Goal: Information Seeking & Learning: Learn about a topic

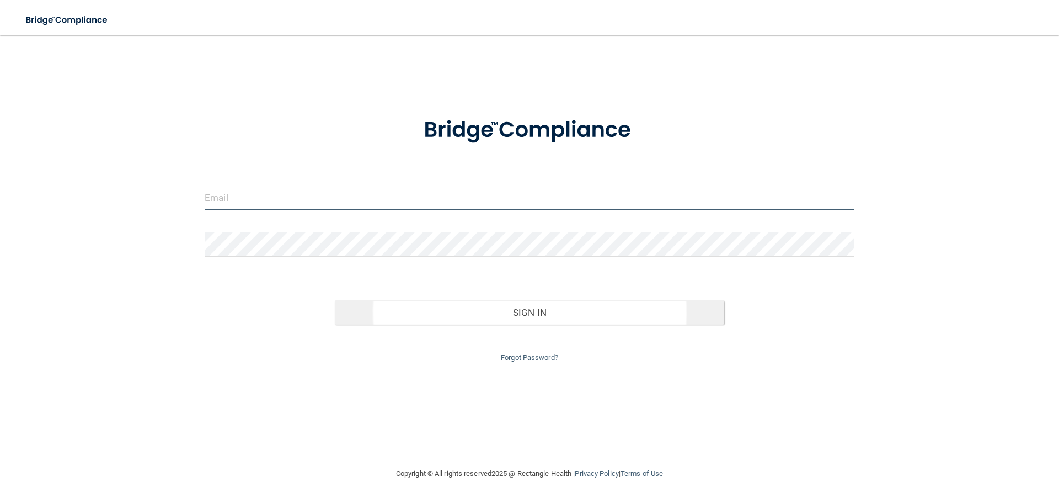
type input "[EMAIL_ADDRESS][DOMAIN_NAME]"
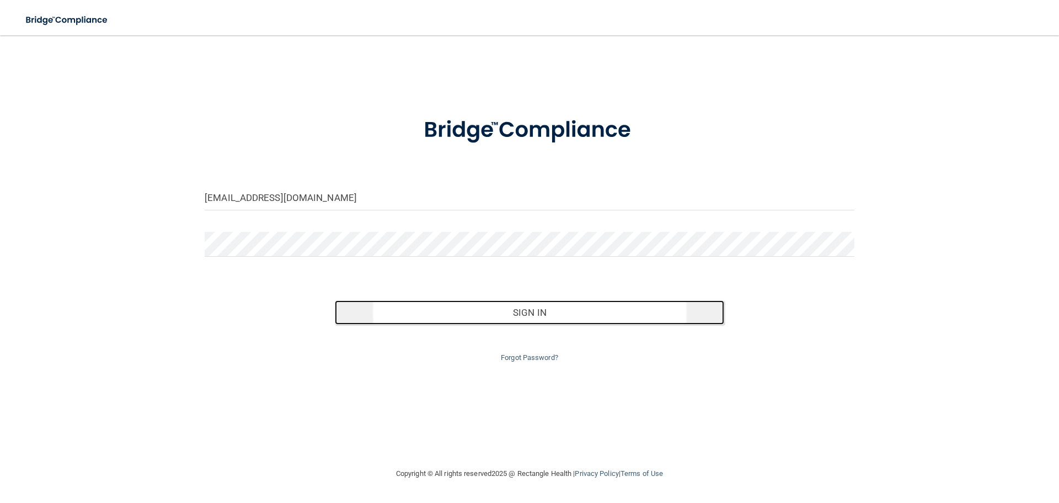
click at [523, 313] on button "Sign In" at bounding box center [530, 312] width 390 height 24
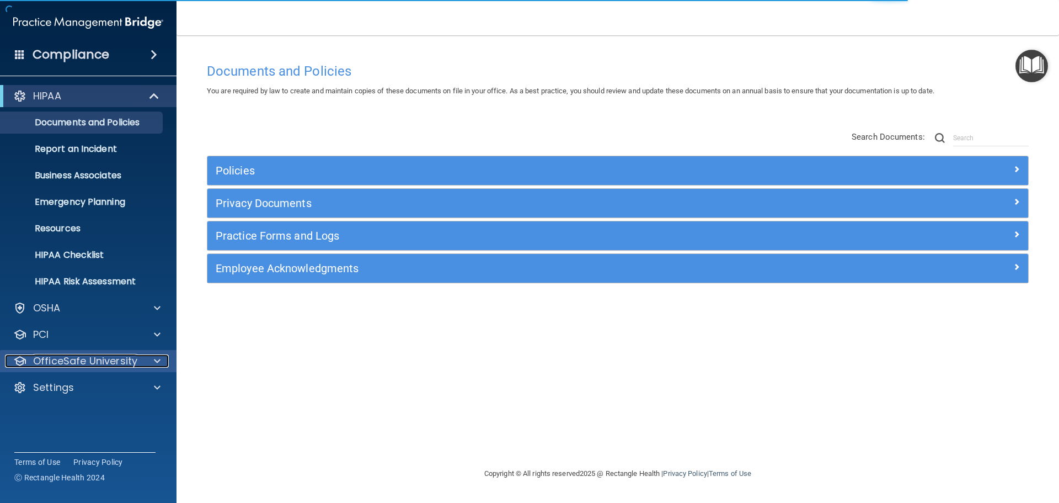
click at [107, 359] on p "OfficeSafe University" at bounding box center [85, 360] width 104 height 13
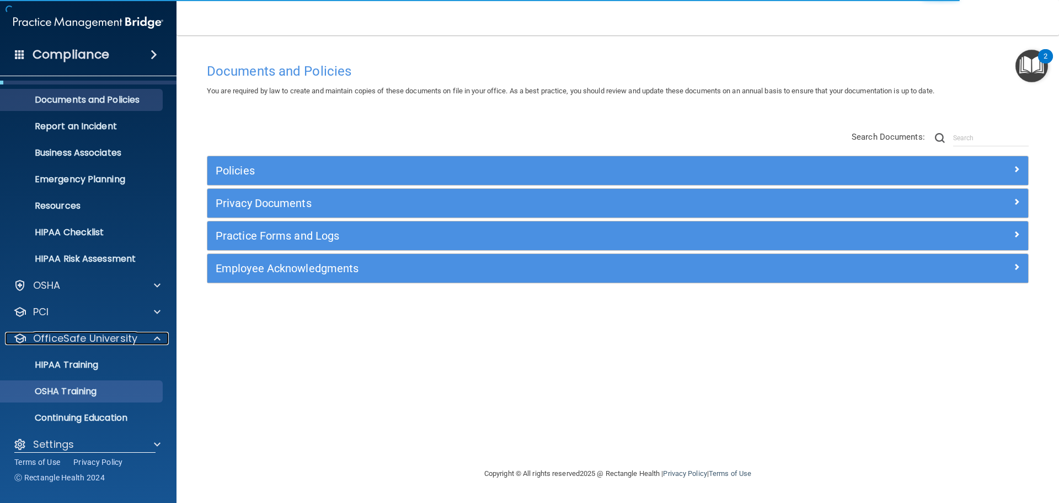
scroll to position [35, 0]
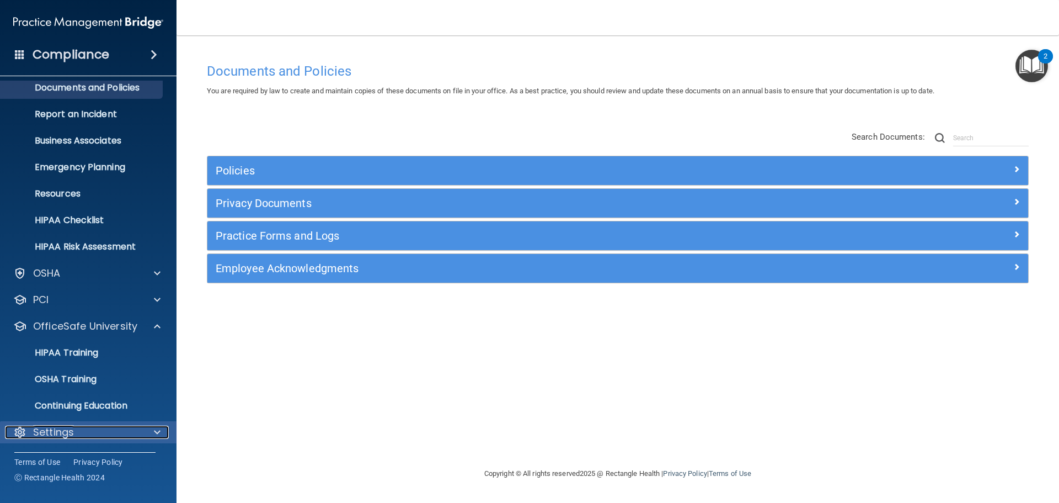
click at [157, 428] on span at bounding box center [157, 431] width 7 height 13
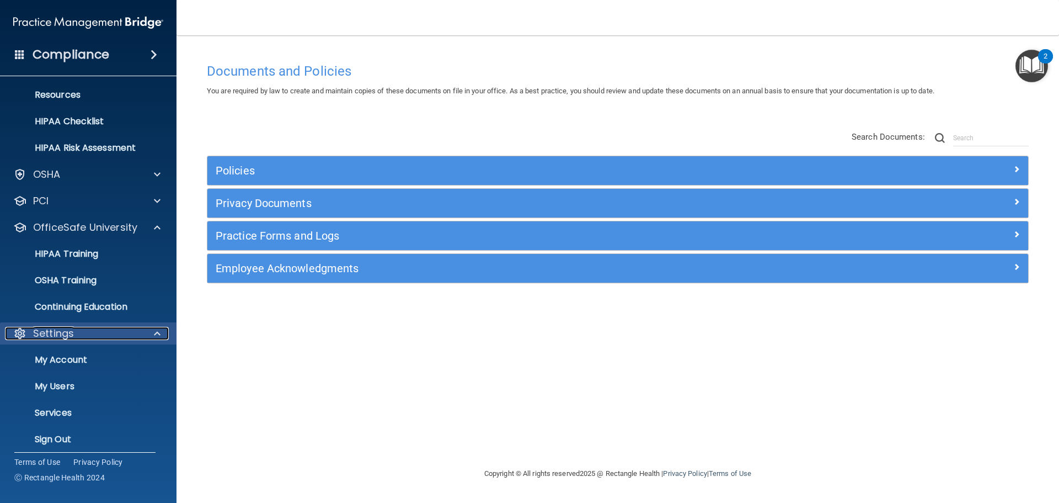
scroll to position [141, 0]
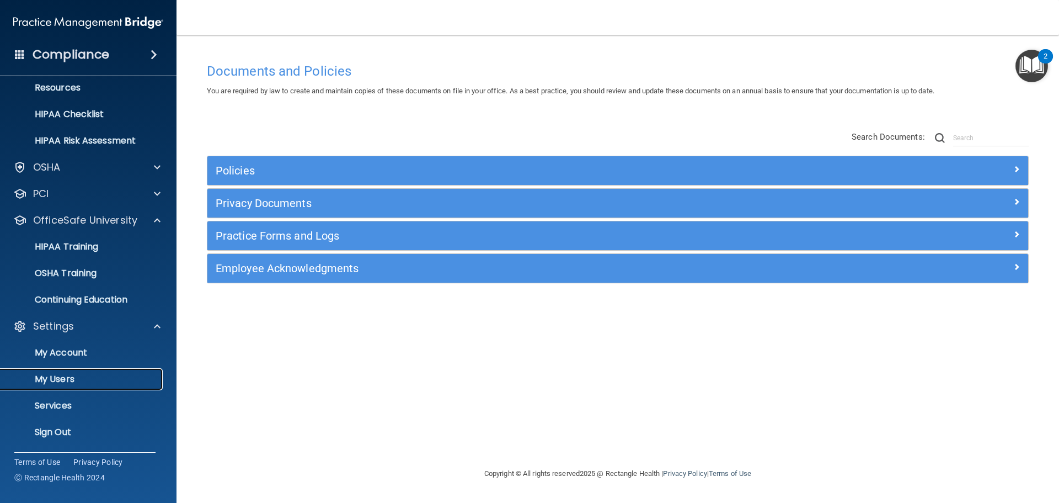
click at [93, 376] on p "My Users" at bounding box center [82, 379] width 151 height 11
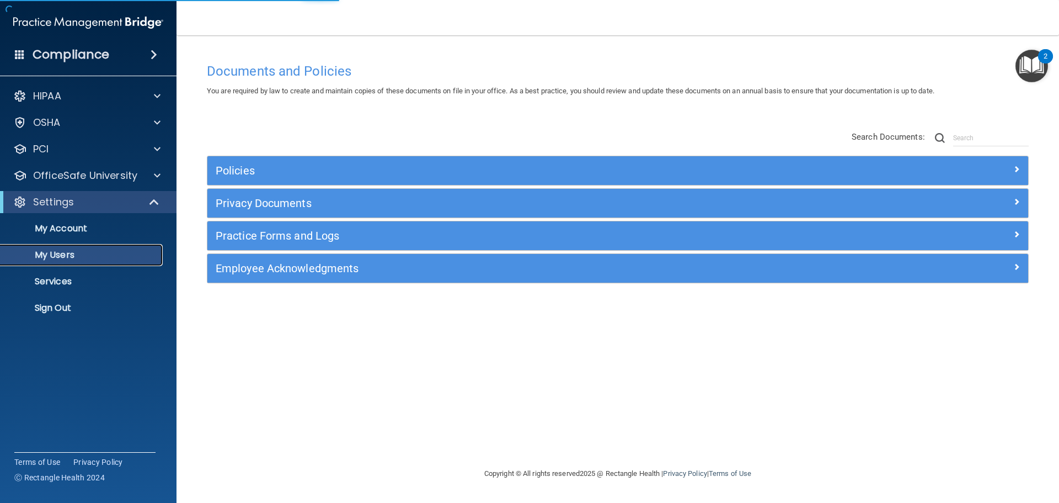
select select "20"
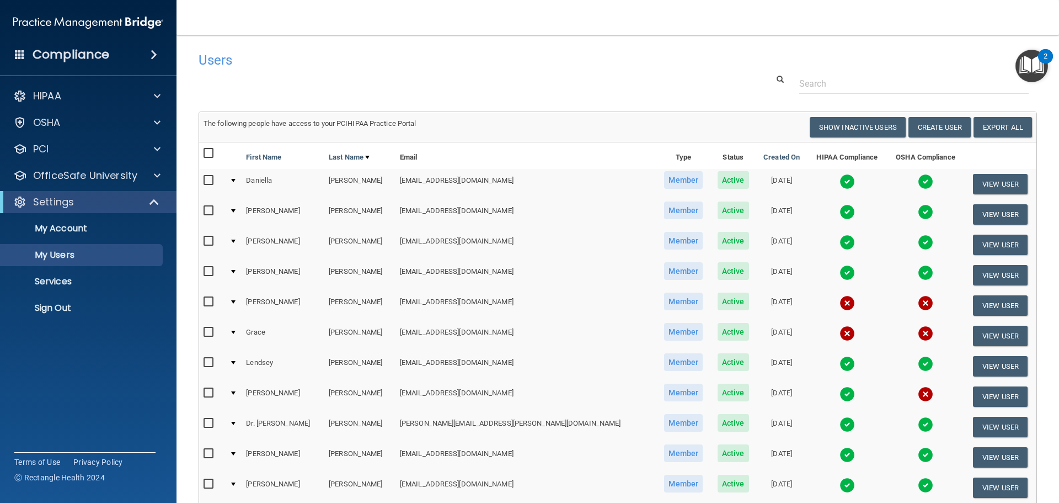
click at [209, 329] on input "checkbox" at bounding box center [210, 332] width 13 height 9
checkbox input "true"
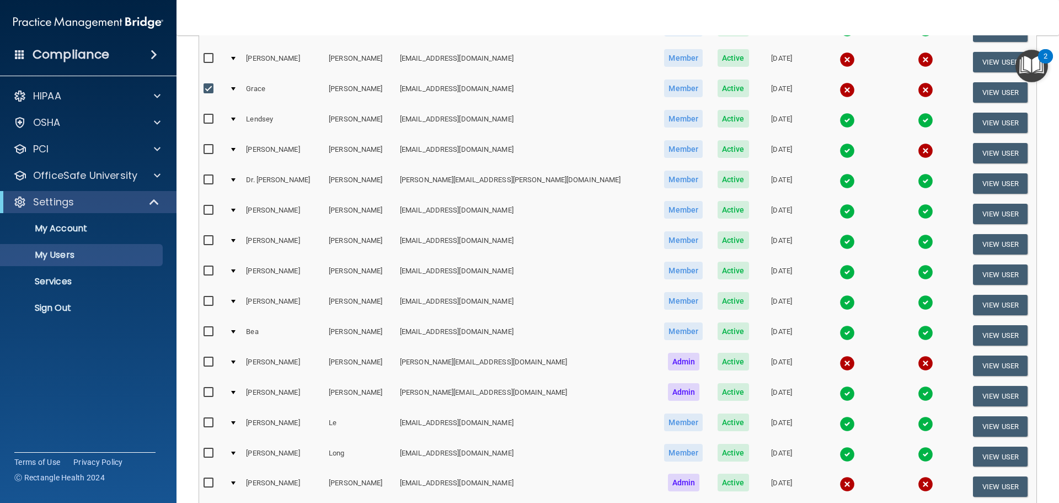
scroll to position [246, 0]
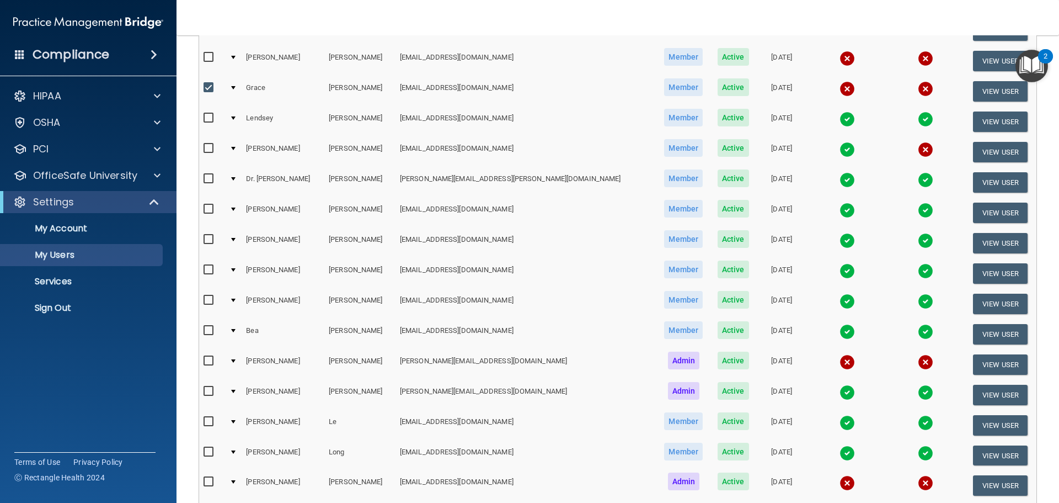
click at [207, 359] on input "checkbox" at bounding box center [210, 360] width 13 height 9
checkbox input "true"
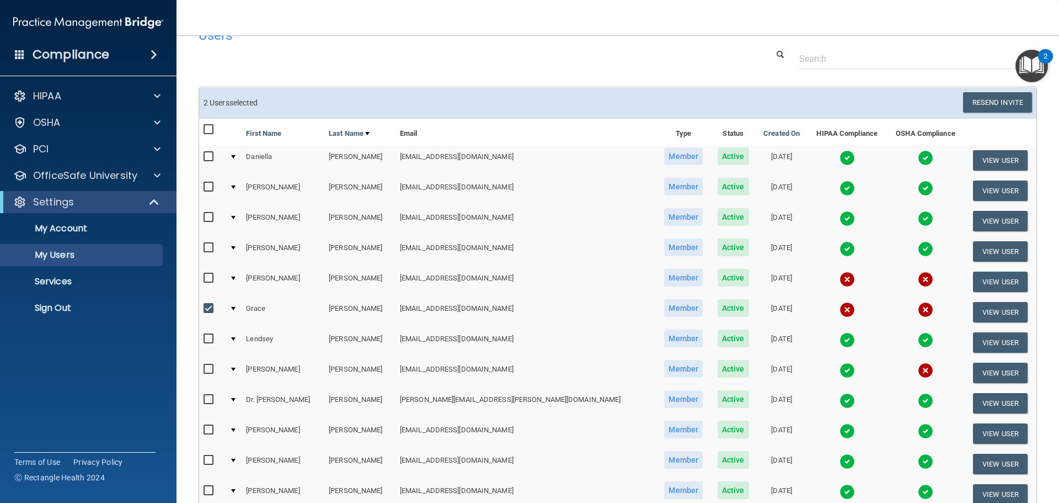
scroll to position [0, 0]
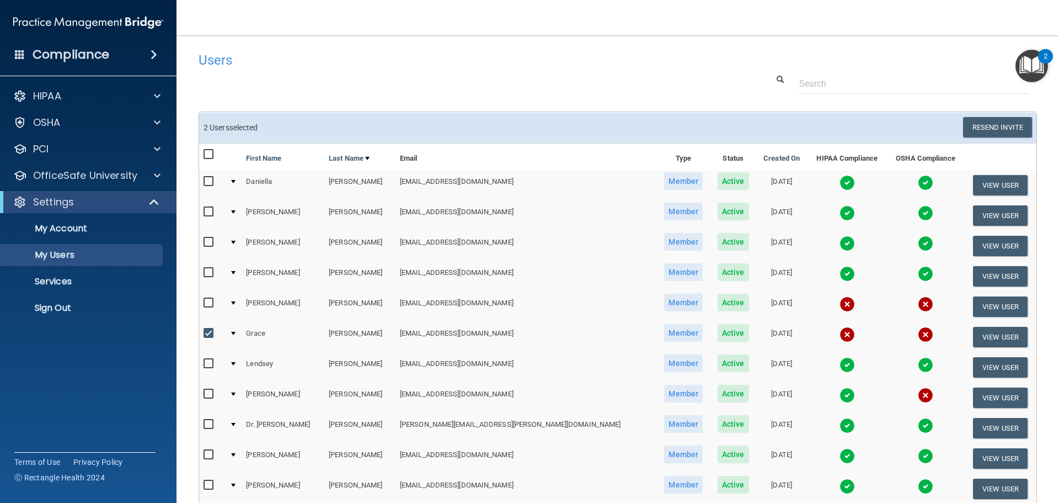
click at [204, 330] on input "checkbox" at bounding box center [210, 333] width 13 height 9
checkbox input "false"
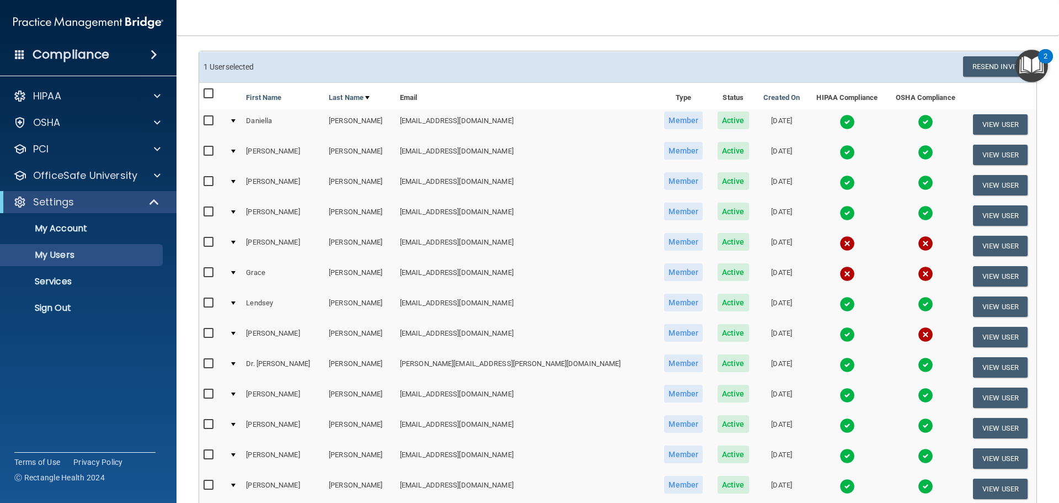
scroll to position [166, 0]
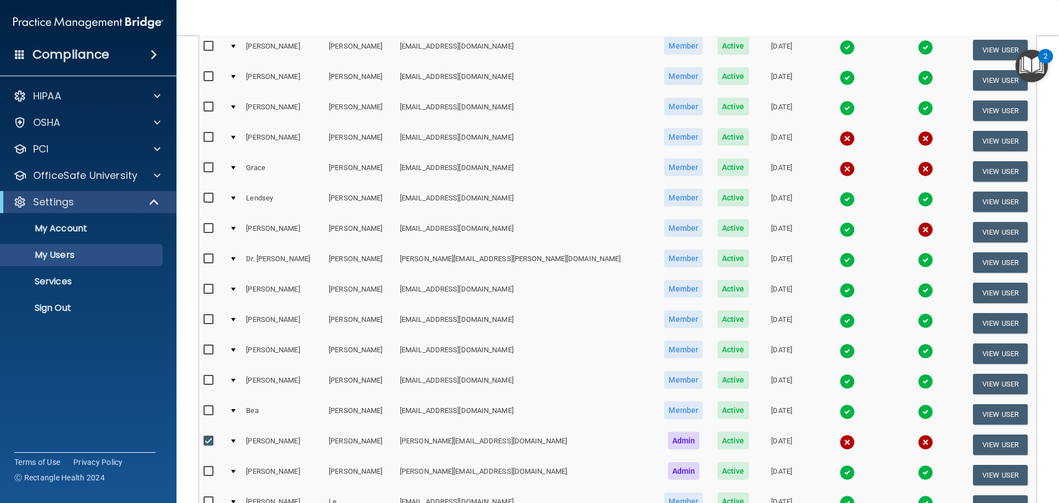
click at [207, 443] on input "checkbox" at bounding box center [210, 440] width 13 height 9
checkbox input "false"
click at [236, 167] on div at bounding box center [233, 167] width 4 height 3
click at [718, 164] on span "Active" at bounding box center [733, 167] width 31 height 18
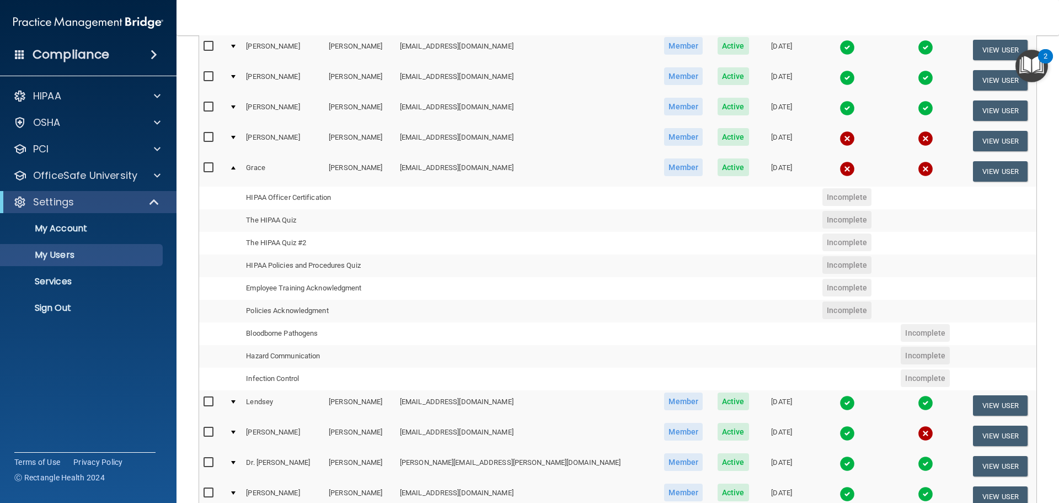
click at [718, 169] on span "Active" at bounding box center [733, 167] width 31 height 18
click at [995, 172] on button "View User" at bounding box center [1000, 171] width 55 height 20
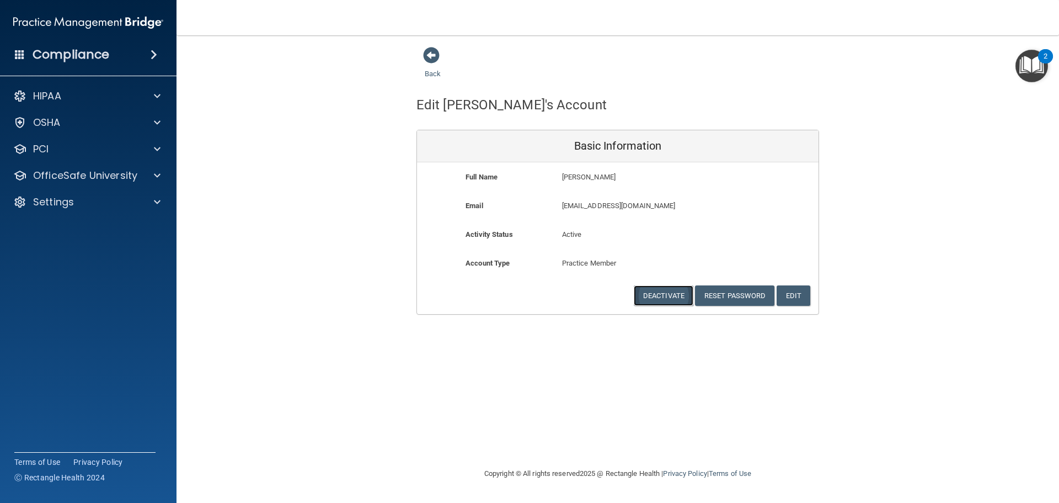
click at [671, 296] on button "Deactivate" at bounding box center [664, 295] width 60 height 20
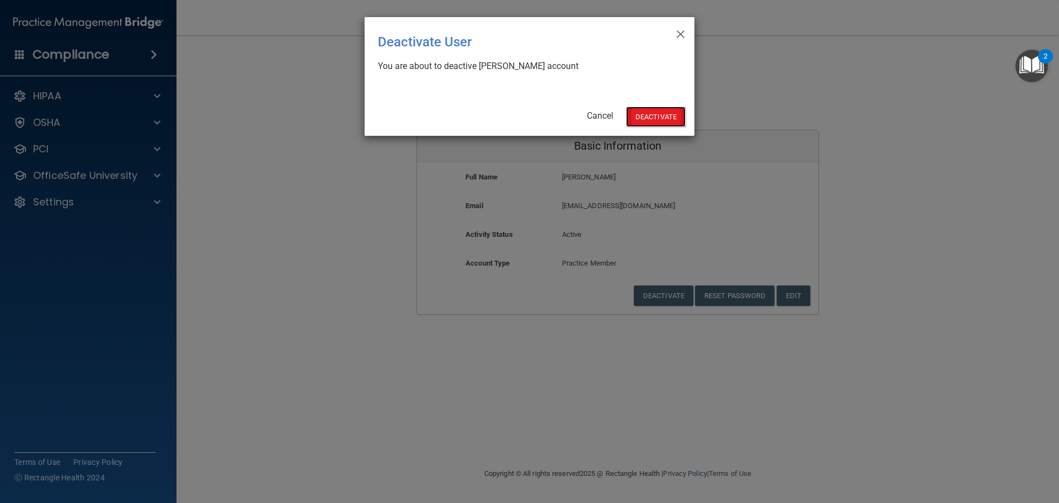
click at [660, 115] on button "Deactivate" at bounding box center [656, 116] width 60 height 20
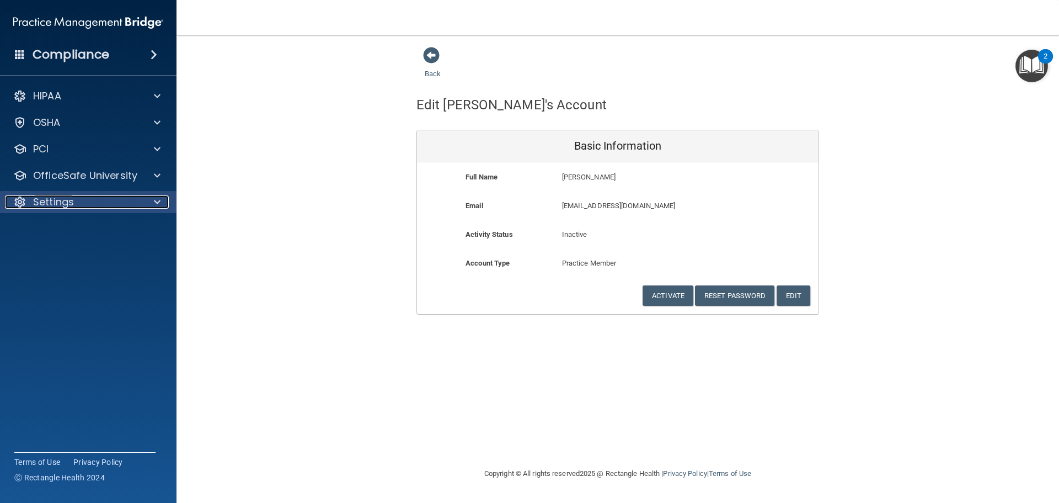
click at [87, 201] on div "Settings" at bounding box center [73, 201] width 137 height 13
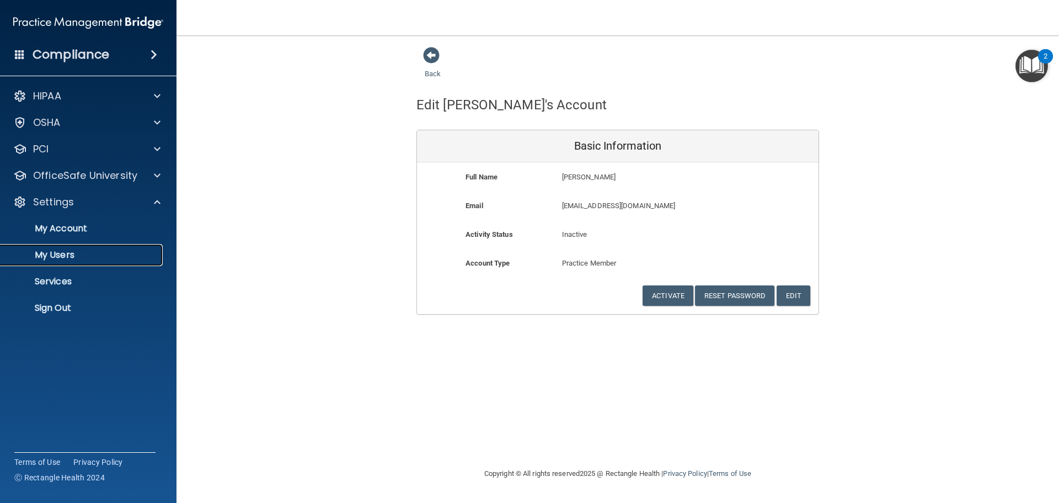
click at [72, 255] on p "My Users" at bounding box center [82, 254] width 151 height 11
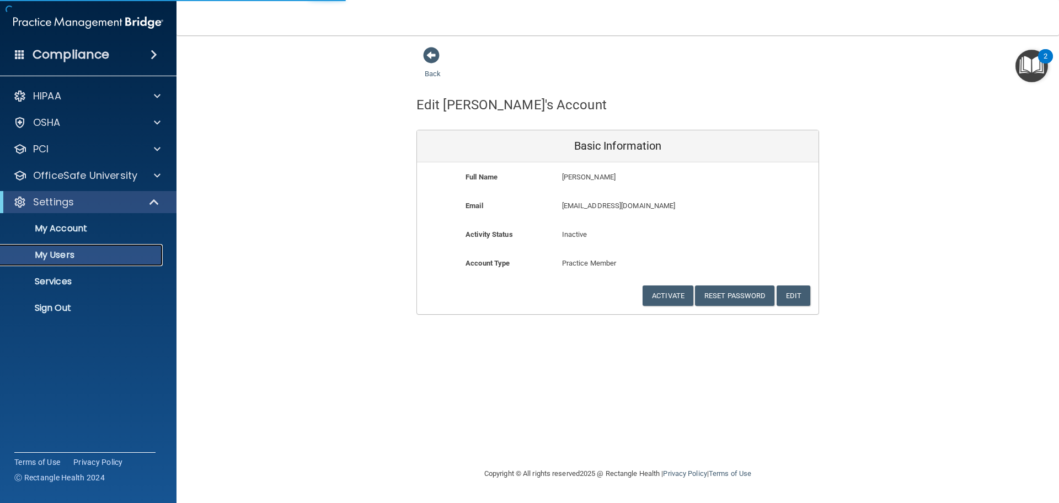
select select "20"
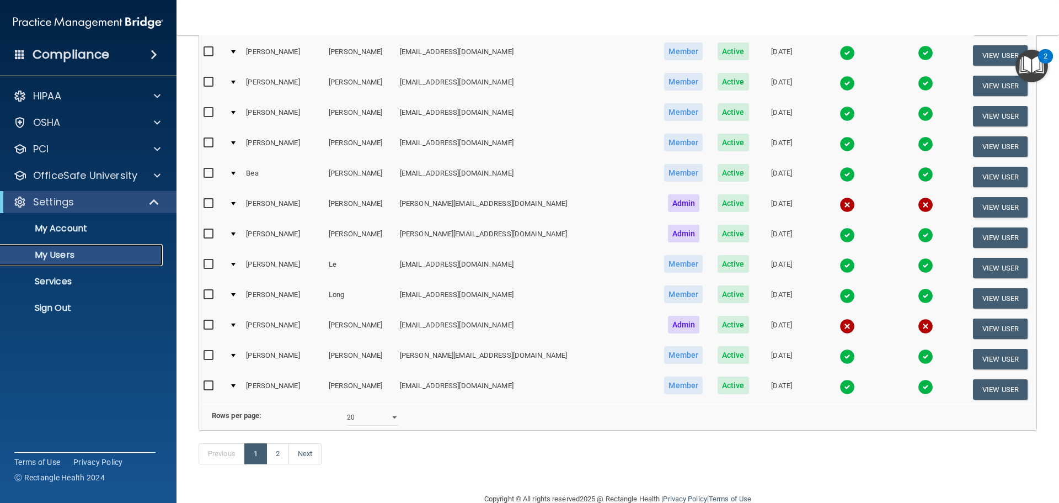
scroll to position [386, 0]
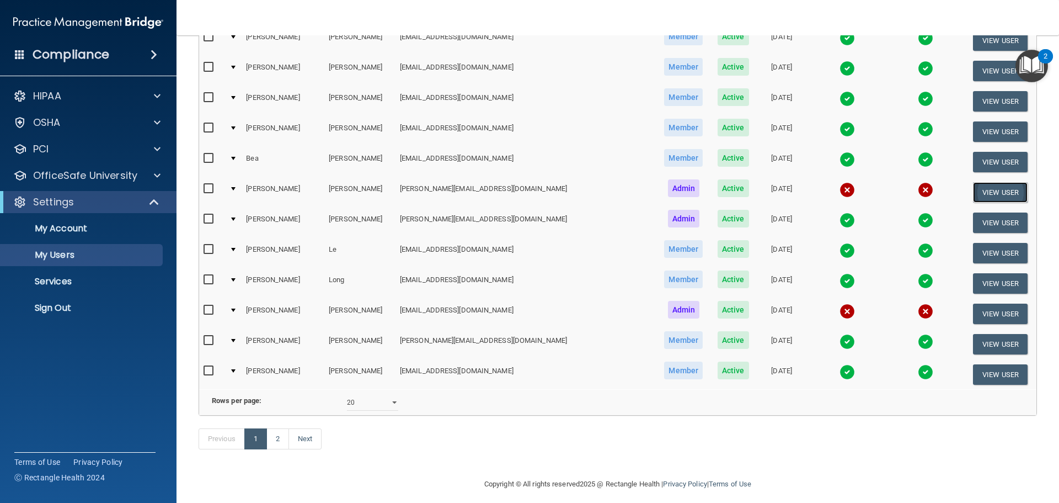
click at [973, 189] on button "View User" at bounding box center [1000, 192] width 55 height 20
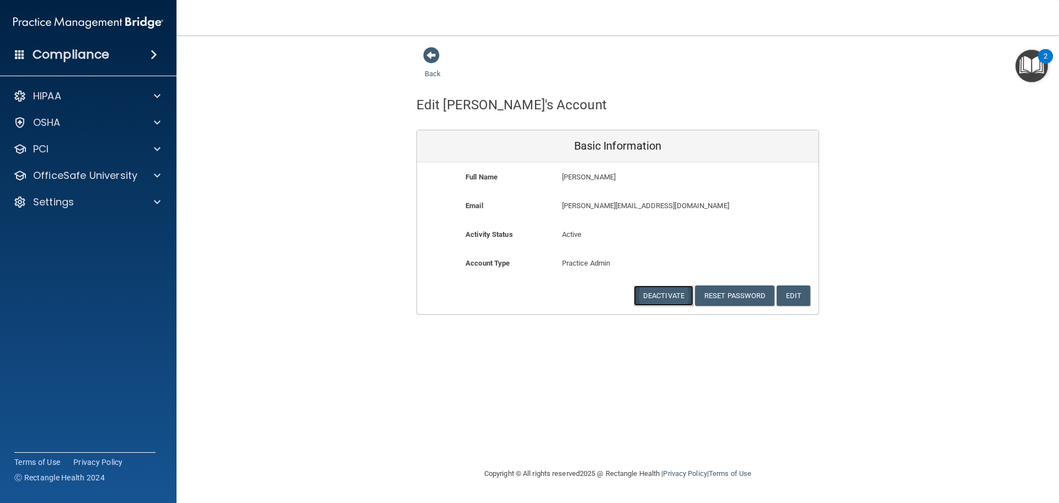
click at [662, 296] on button "Deactivate" at bounding box center [664, 295] width 60 height 20
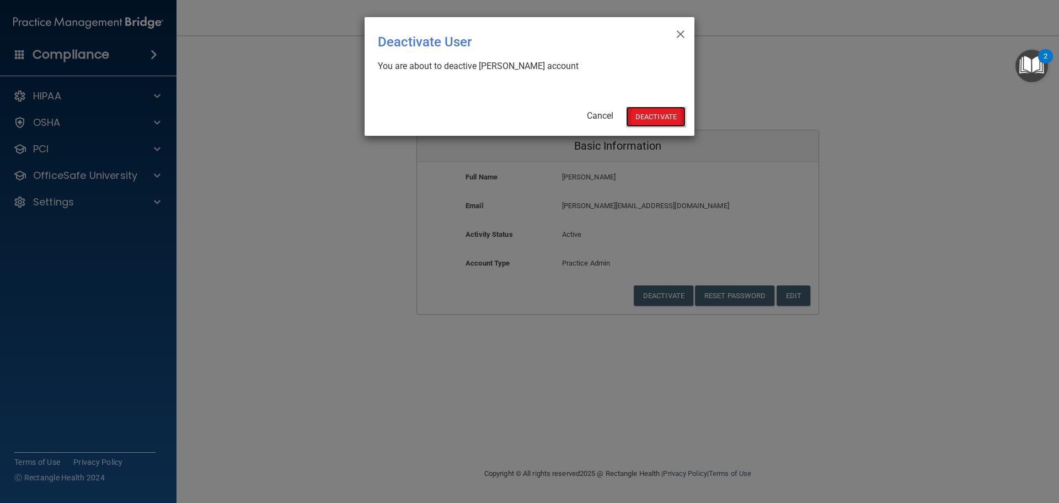
click at [648, 110] on button "Deactivate" at bounding box center [656, 116] width 60 height 20
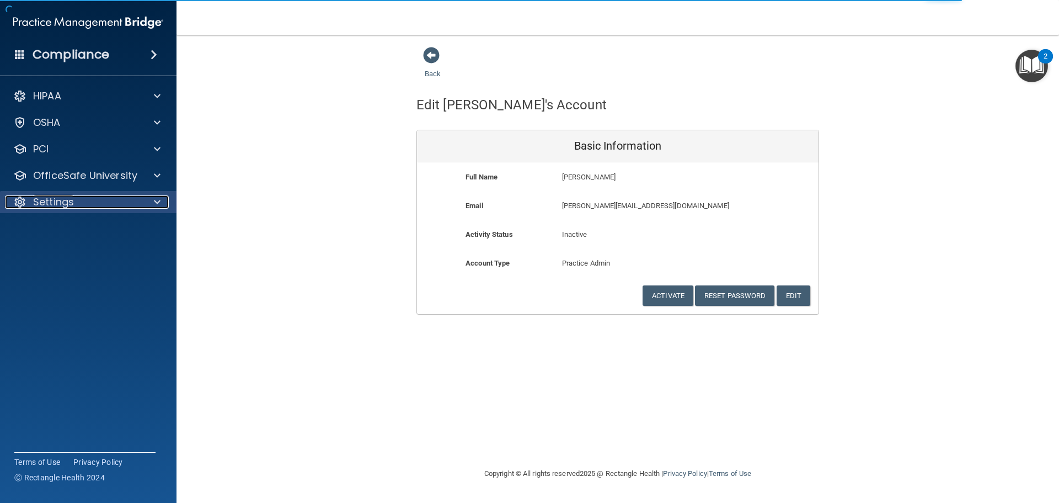
click at [157, 197] on span at bounding box center [157, 201] width 7 height 13
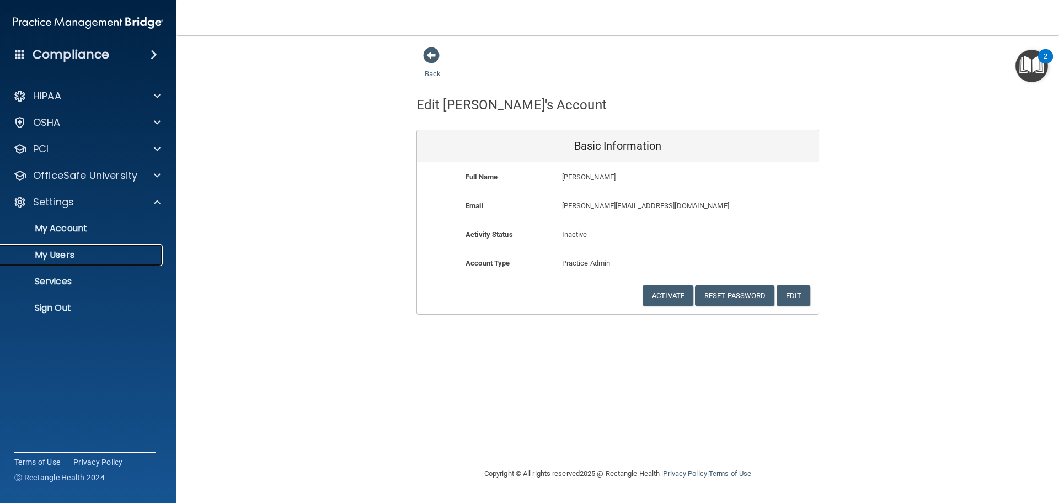
click at [70, 252] on p "My Users" at bounding box center [82, 254] width 151 height 11
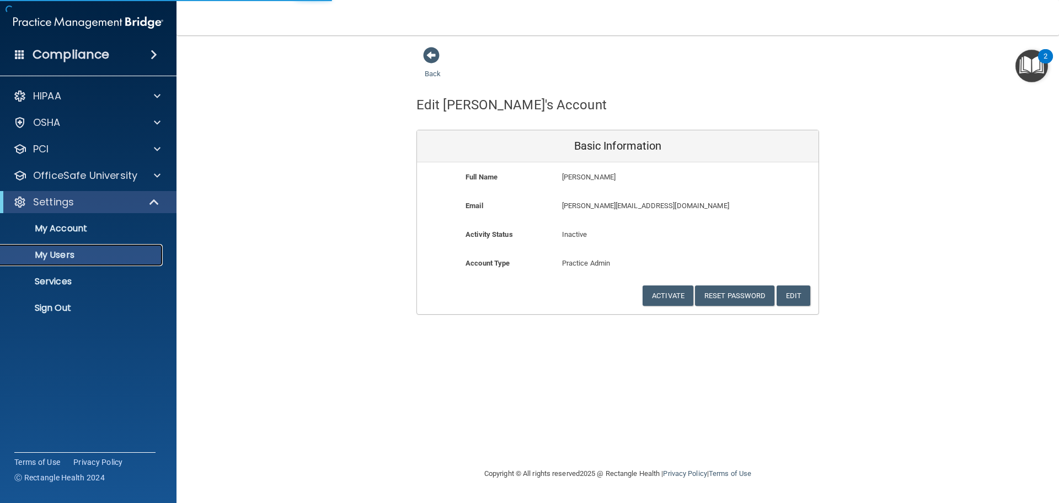
select select "20"
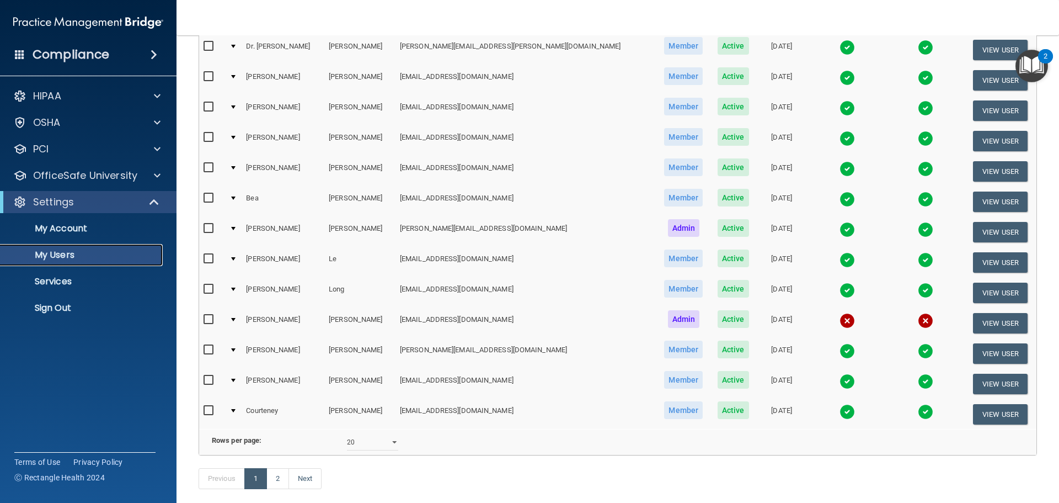
scroll to position [410, 0]
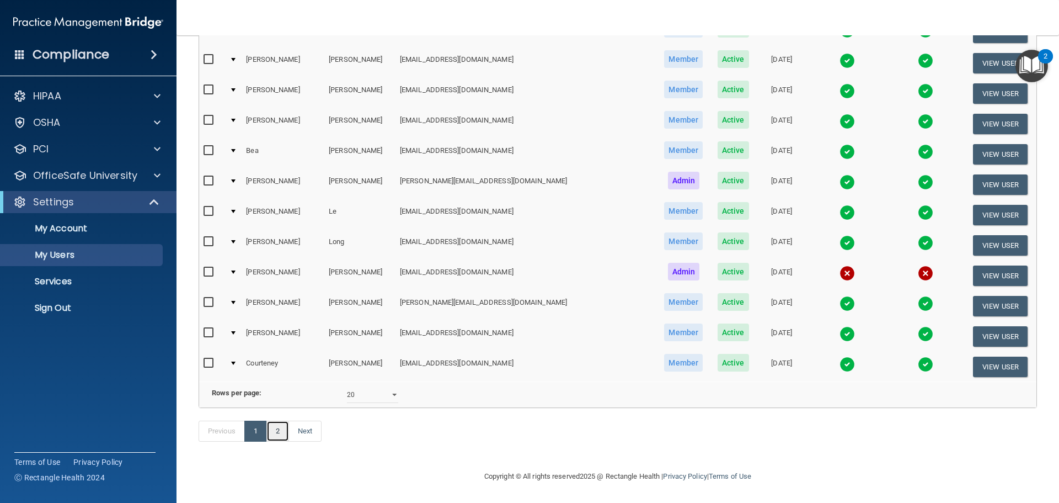
click at [281, 431] on link "2" at bounding box center [277, 430] width 23 height 21
select select "20"
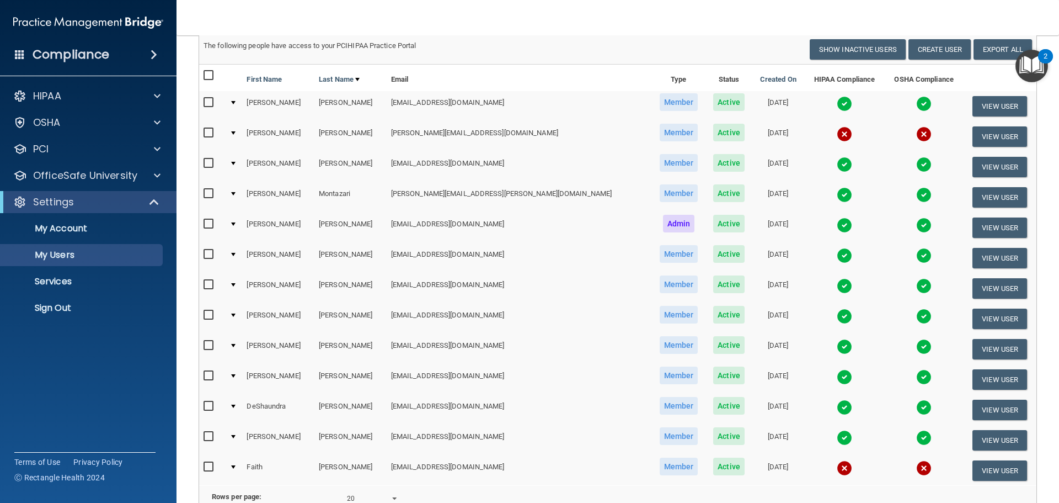
scroll to position [198, 0]
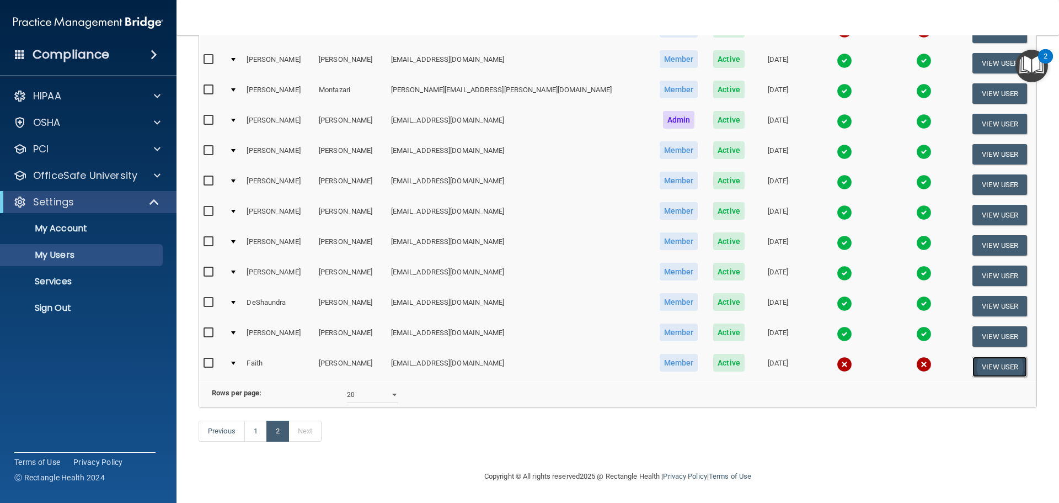
click at [992, 356] on button "View User" at bounding box center [1000, 366] width 55 height 20
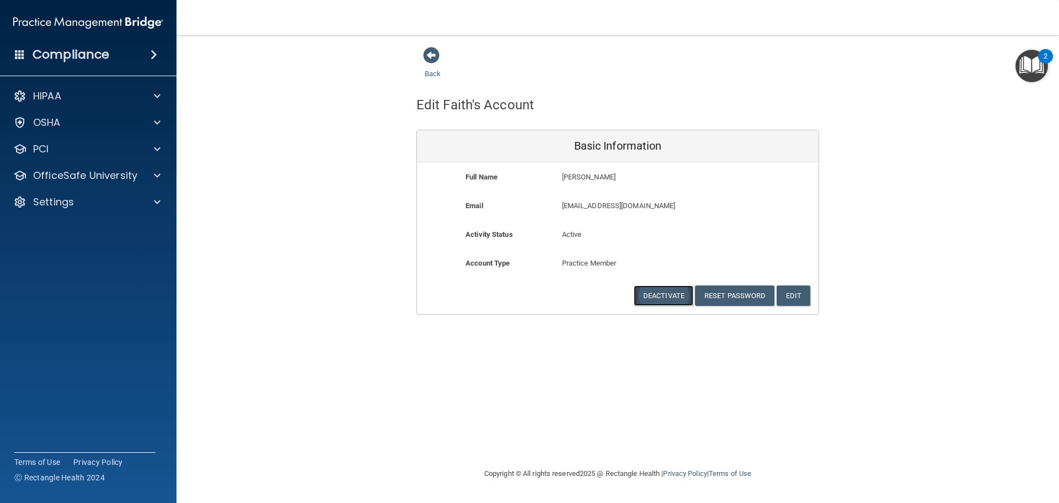
click at [667, 288] on button "Deactivate" at bounding box center [664, 295] width 60 height 20
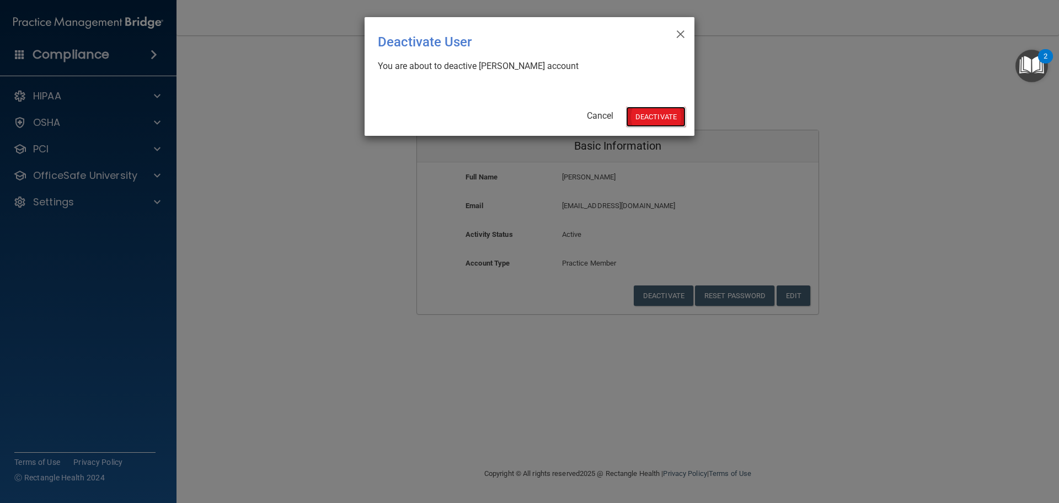
click at [653, 114] on button "Deactivate" at bounding box center [656, 116] width 60 height 20
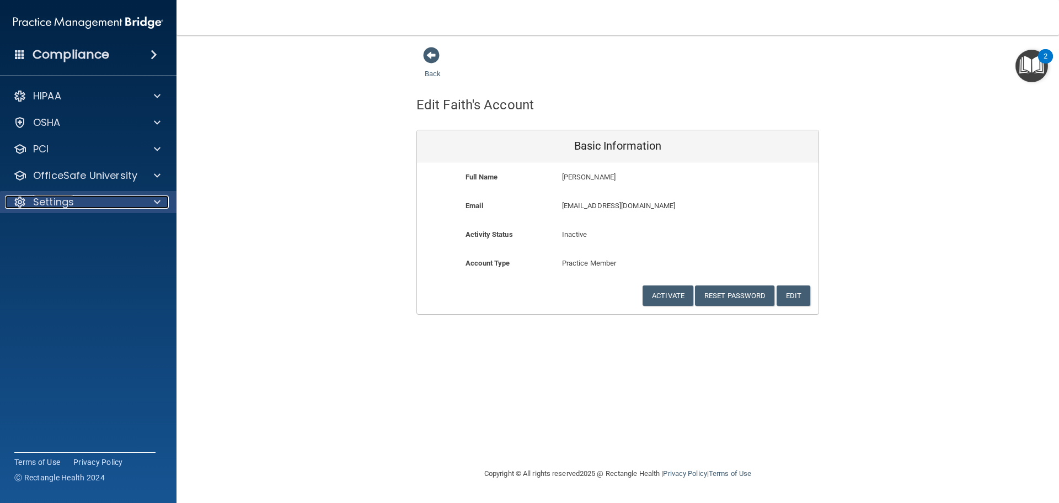
click at [156, 199] on span at bounding box center [157, 201] width 7 height 13
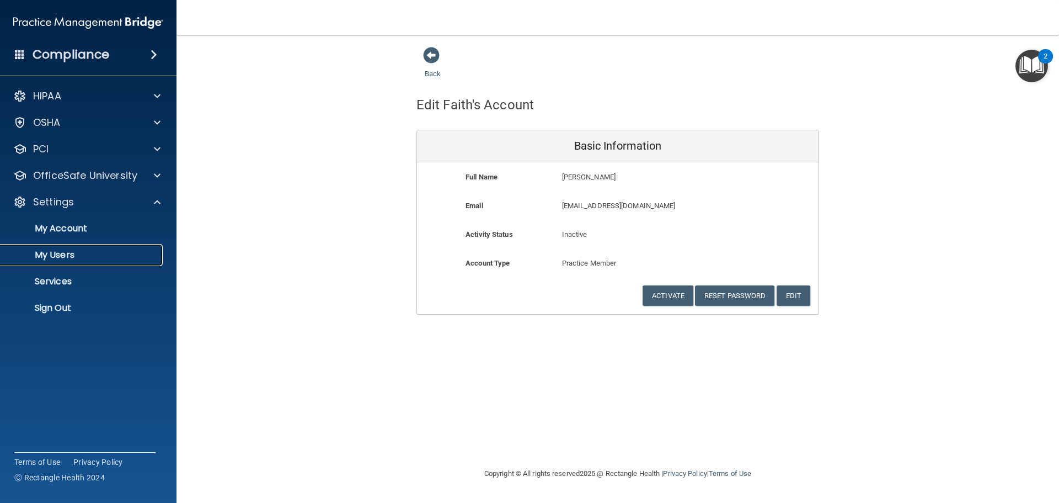
click at [57, 255] on p "My Users" at bounding box center [82, 254] width 151 height 11
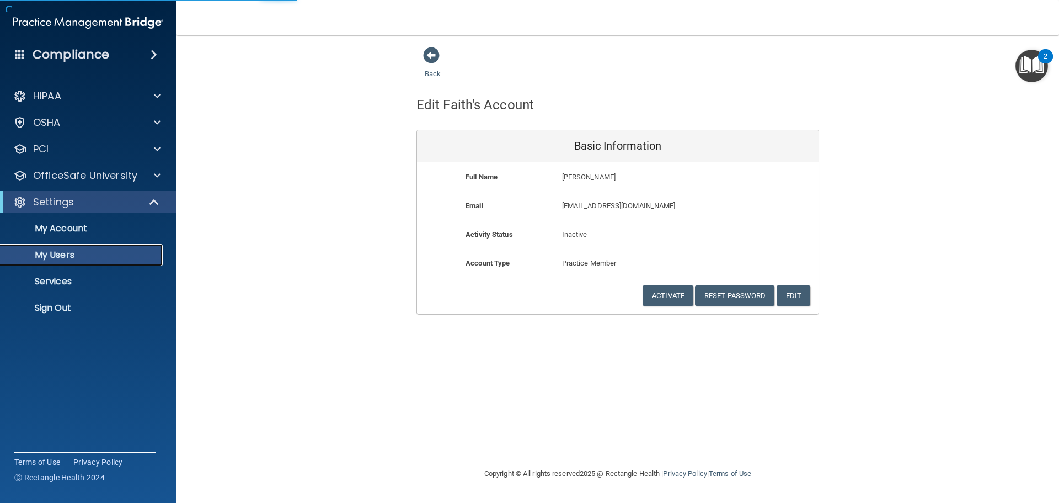
select select "20"
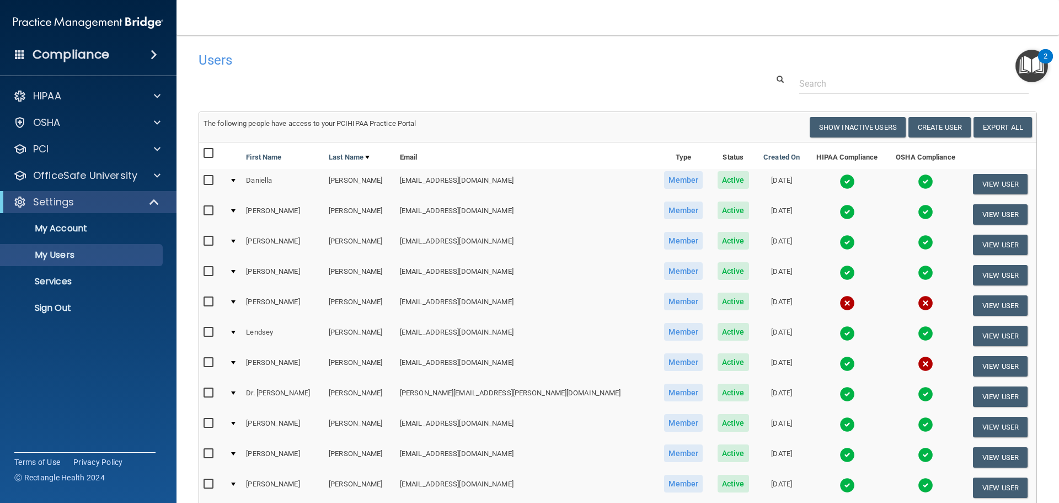
click at [152, 51] on span at bounding box center [154, 54] width 7 height 13
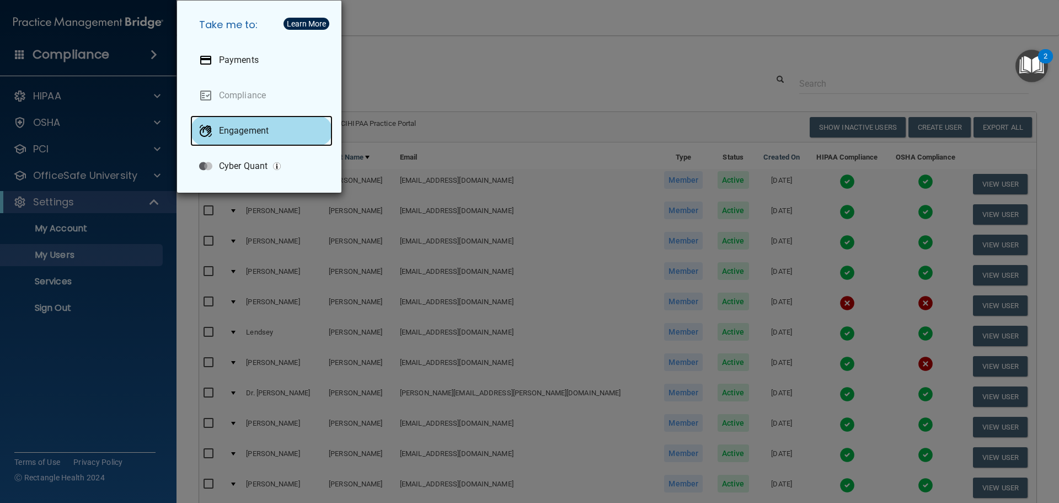
click at [238, 130] on p "Engagement" at bounding box center [244, 130] width 50 height 11
click at [138, 138] on div "Take me to: Payments Compliance Engagement Cyber Quant" at bounding box center [529, 251] width 1059 height 503
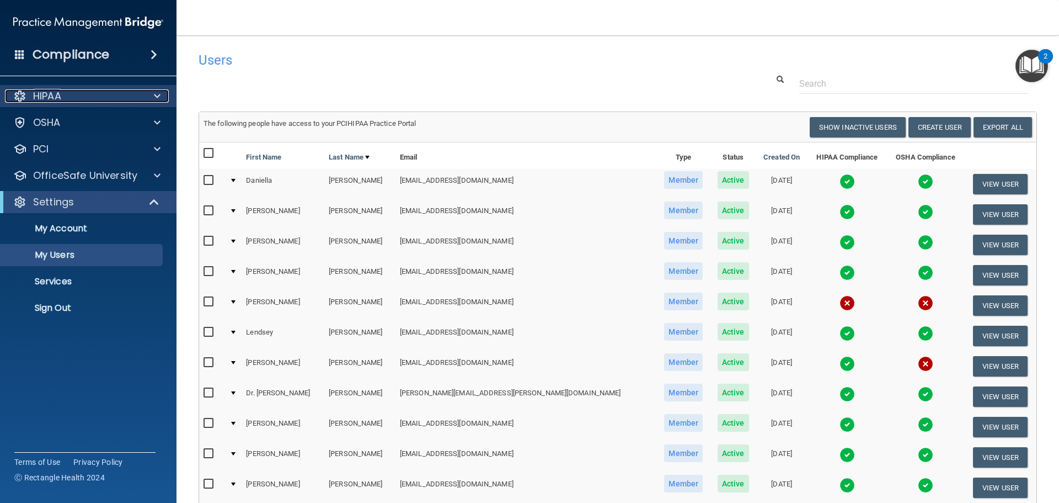
click at [158, 96] on span at bounding box center [157, 95] width 7 height 13
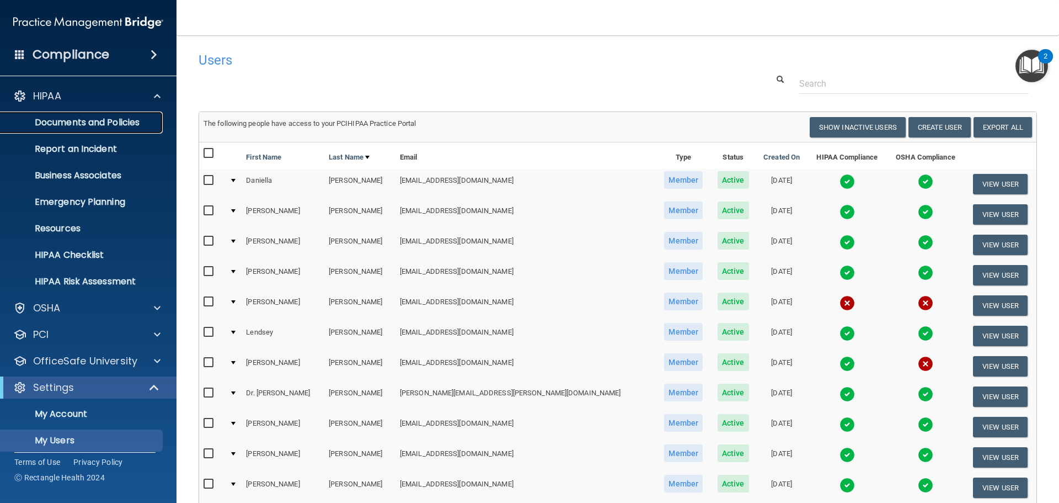
click at [95, 122] on p "Documents and Policies" at bounding box center [82, 122] width 151 height 11
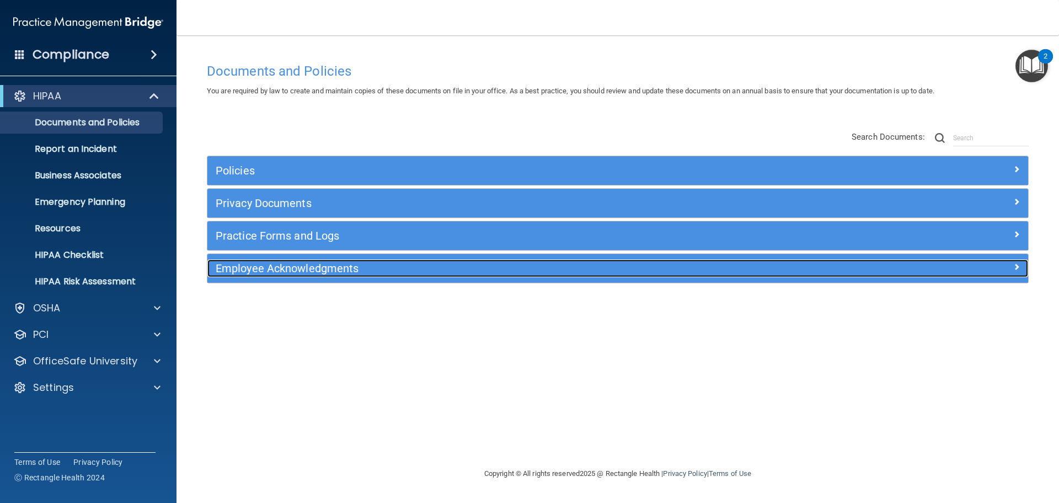
click at [424, 270] on h5 "Employee Acknowledgments" at bounding box center [515, 268] width 599 height 12
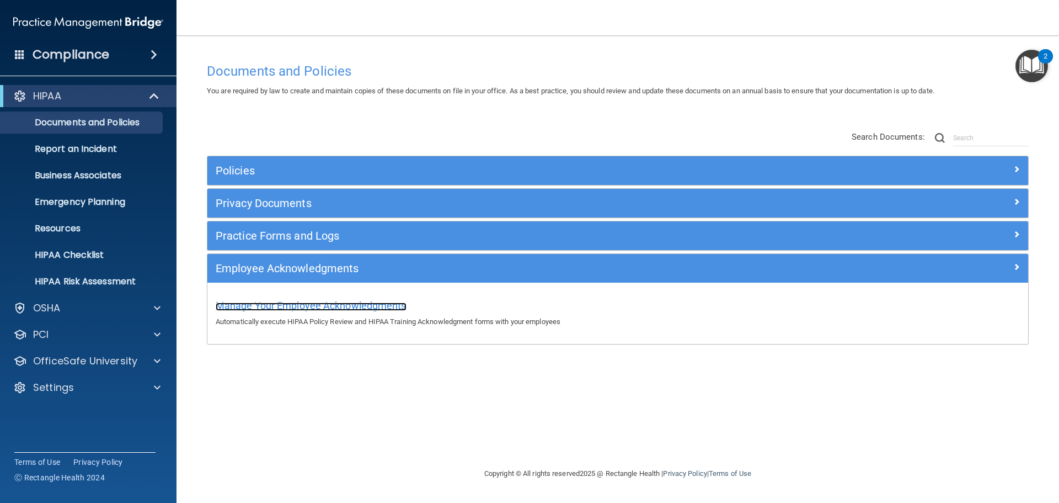
click at [330, 305] on span "Manage Your Employee Acknowledgments" at bounding box center [311, 306] width 191 height 12
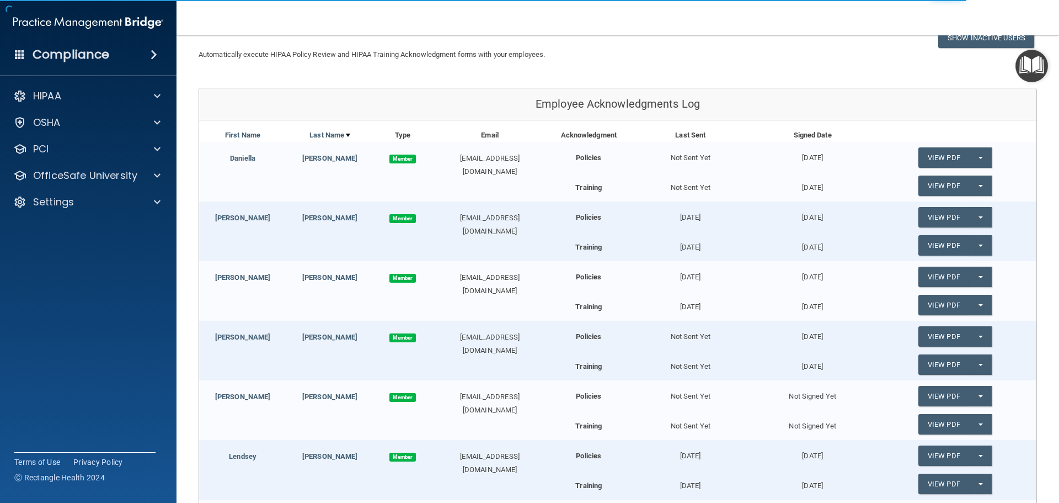
scroll to position [110, 0]
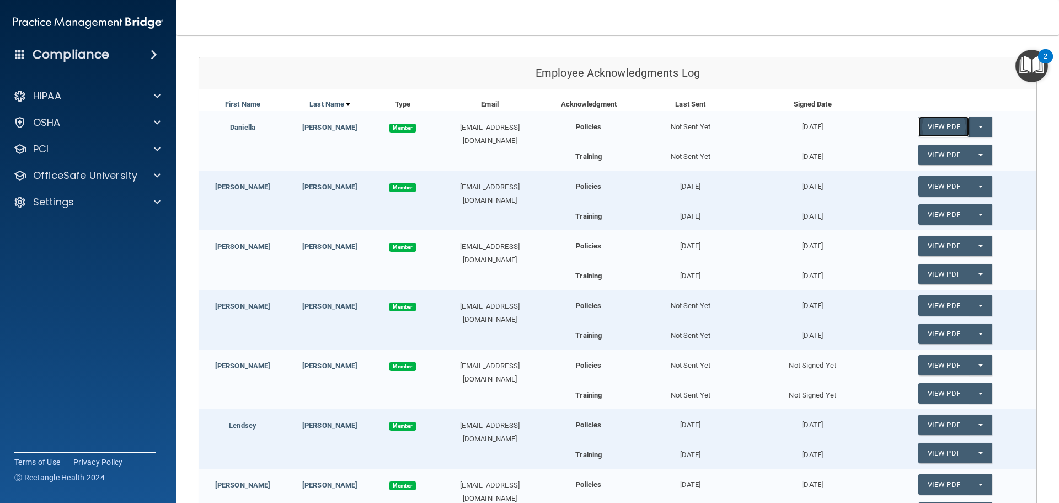
click at [942, 126] on link "View PDF" at bounding box center [944, 126] width 51 height 20
click at [933, 153] on link "View PDF" at bounding box center [944, 155] width 51 height 20
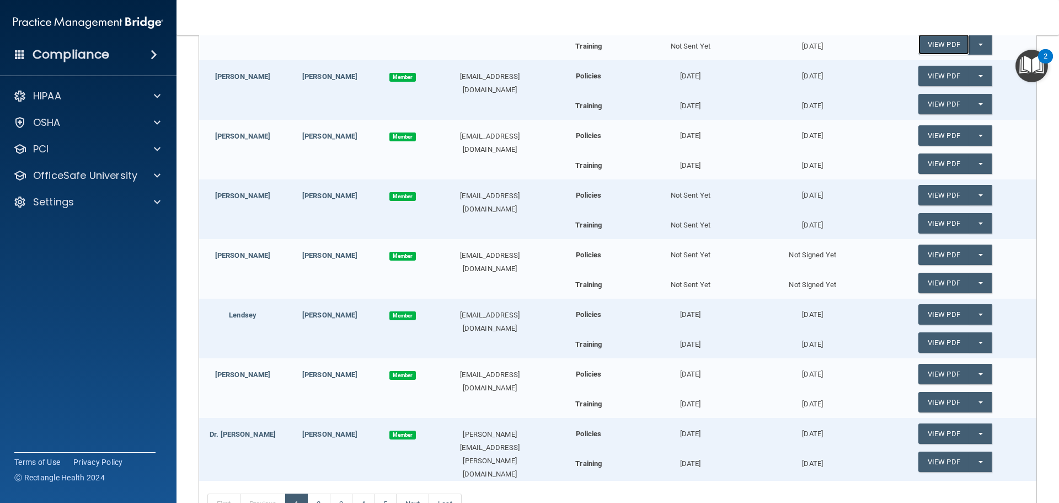
scroll to position [351, 0]
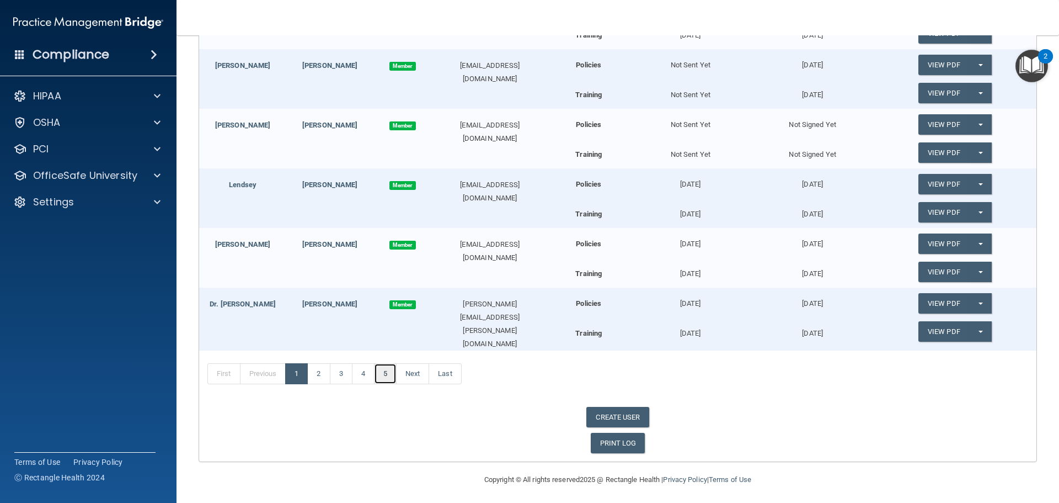
click at [387, 370] on link "5" at bounding box center [385, 373] width 23 height 21
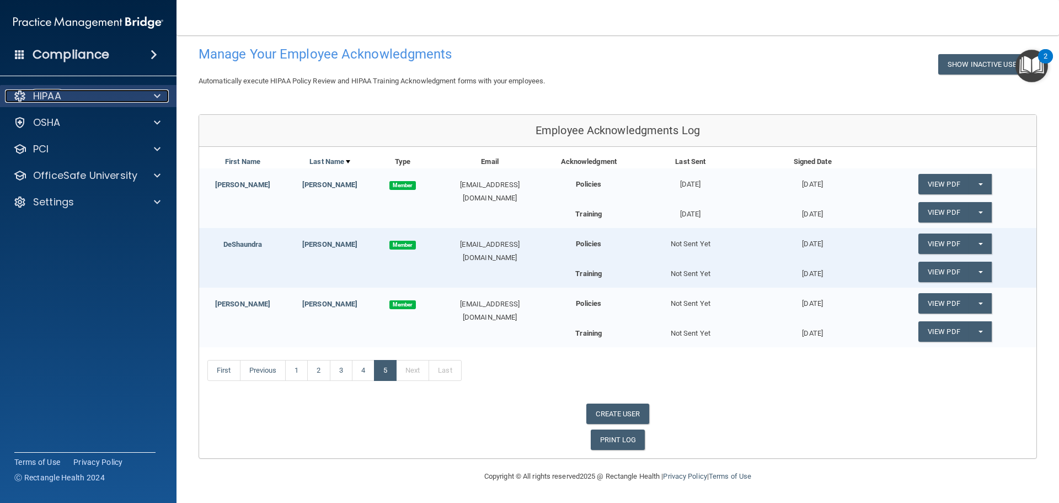
click at [156, 94] on span at bounding box center [157, 95] width 7 height 13
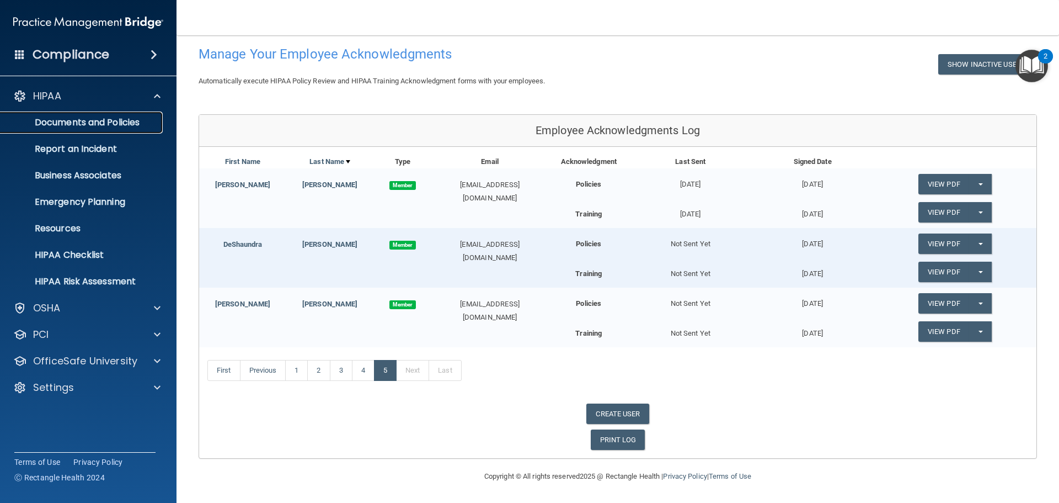
click at [139, 120] on p "Documents and Policies" at bounding box center [82, 122] width 151 height 11
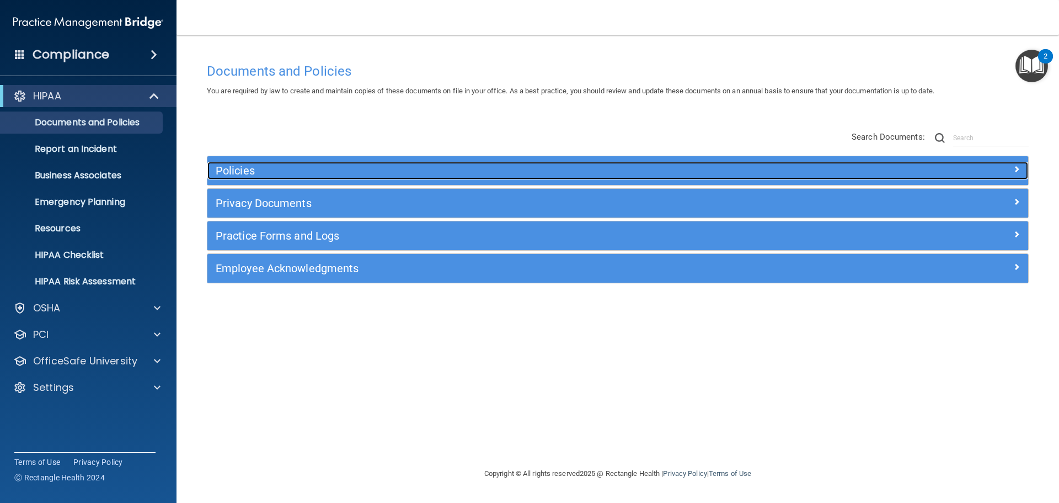
click at [363, 172] on h5 "Policies" at bounding box center [515, 170] width 599 height 12
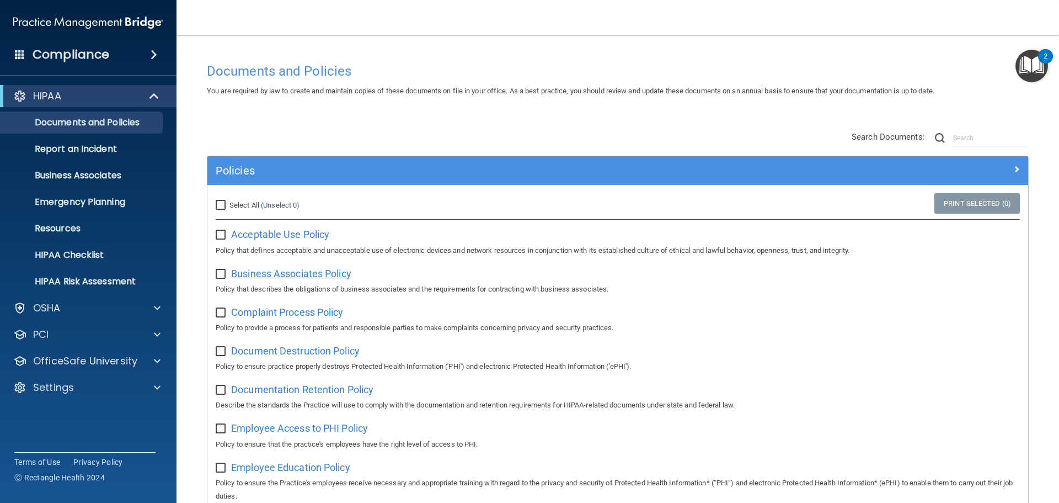
click at [266, 270] on span "Business Associates Policy" at bounding box center [291, 274] width 120 height 12
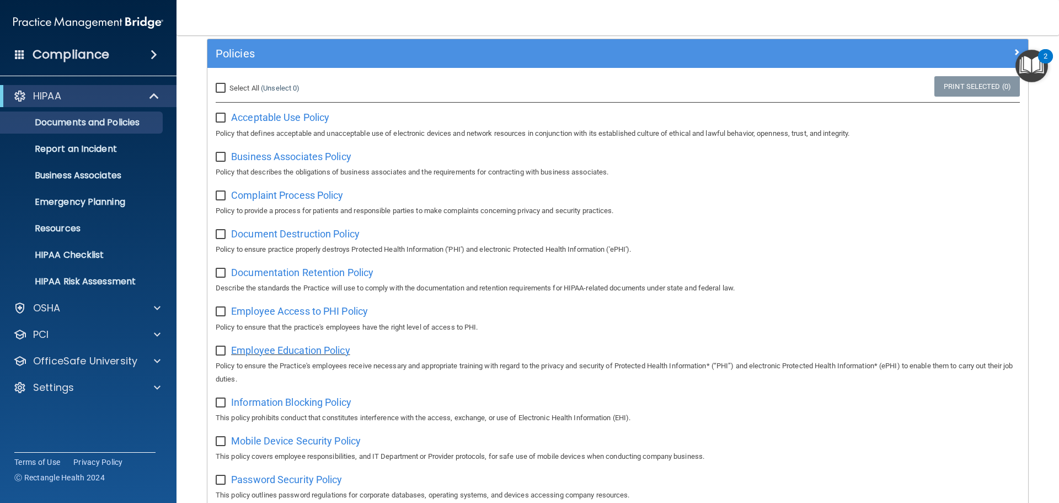
scroll to position [166, 0]
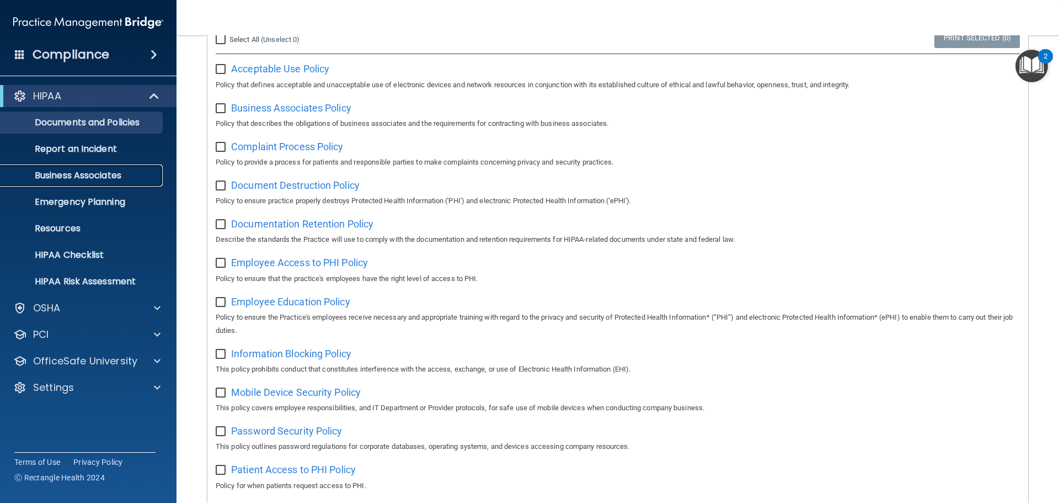
click at [82, 175] on p "Business Associates" at bounding box center [82, 175] width 151 height 11
click at [82, 173] on p "Business Associates" at bounding box center [82, 175] width 151 height 11
